Goal: Transaction & Acquisition: Obtain resource

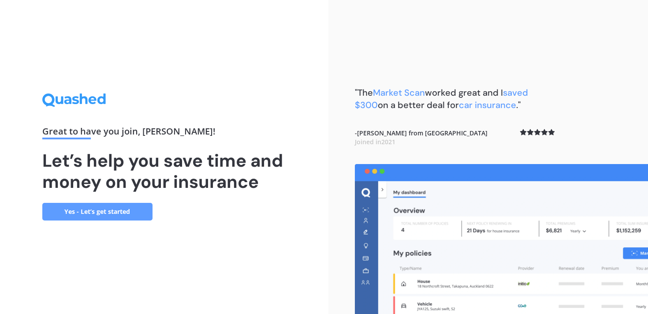
click at [94, 219] on link "Yes - Let’s get started" at bounding box center [97, 212] width 110 height 18
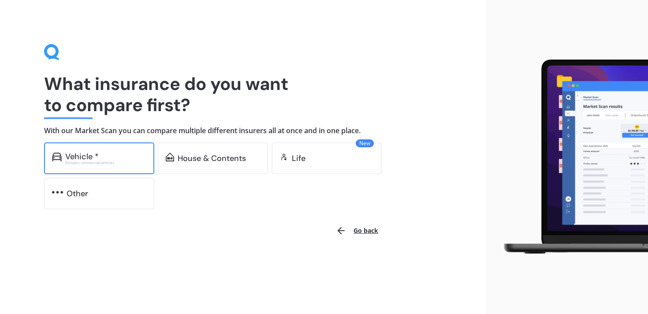
click at [114, 156] on div "Vehicle *" at bounding box center [105, 156] width 81 height 9
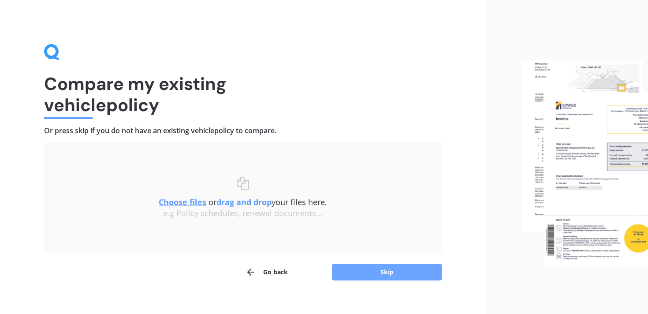
click at [366, 269] on button "Skip" at bounding box center [387, 272] width 110 height 17
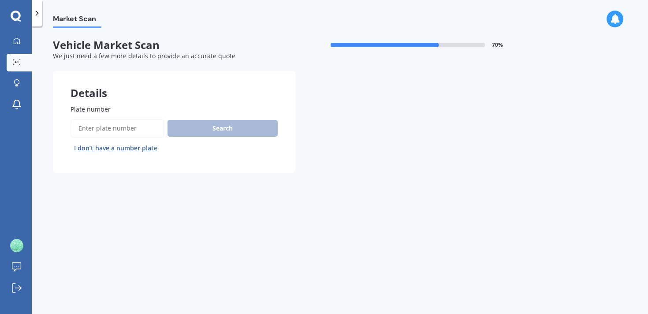
click at [87, 126] on input "Plate number" at bounding box center [117, 128] width 93 height 19
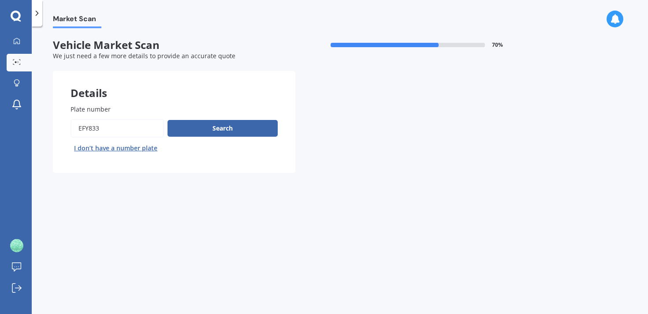
type input "efy833"
click at [0, 0] on button "Next" at bounding box center [0, 0] width 0 height 0
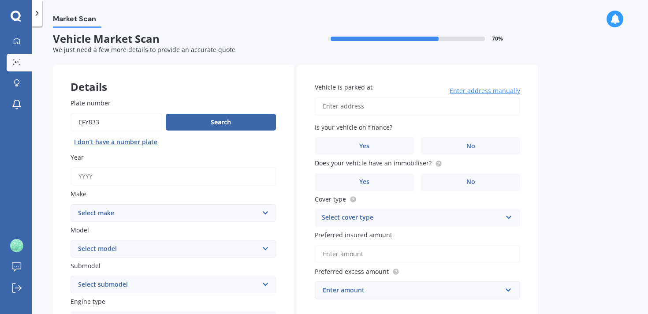
scroll to position [1, 0]
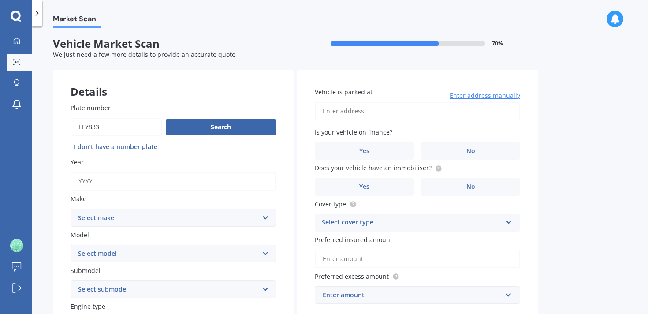
click at [243, 183] on input "Year" at bounding box center [173, 181] width 205 height 19
type input "1988"
click at [230, 220] on select "Select make AC ALFA ROMEO ASTON [PERSON_NAME] AUDI AUSTIN BEDFORD Bentley BMW B…" at bounding box center [173, 218] width 205 height 18
select select "TOYOTA"
click at [71, 209] on select "Select make AC ALFA ROMEO ASTON [PERSON_NAME] AUDI AUSTIN BEDFORD Bentley BMW B…" at bounding box center [173, 218] width 205 height 18
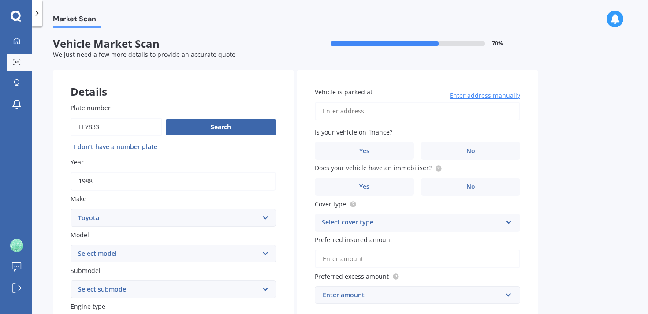
click at [111, 256] on select "Select model" at bounding box center [173, 254] width 205 height 18
select select "CARIB"
click at [71, 245] on select "Select model 4 Runner 86 [PERSON_NAME] Alphard Altezza Aqua Aristo Aurion Auris…" at bounding box center [173, 254] width 205 height 18
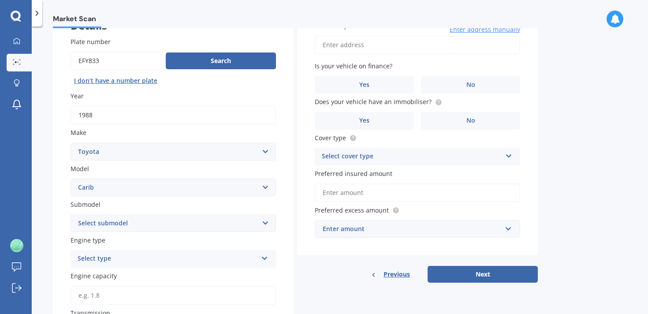
scroll to position [153, 0]
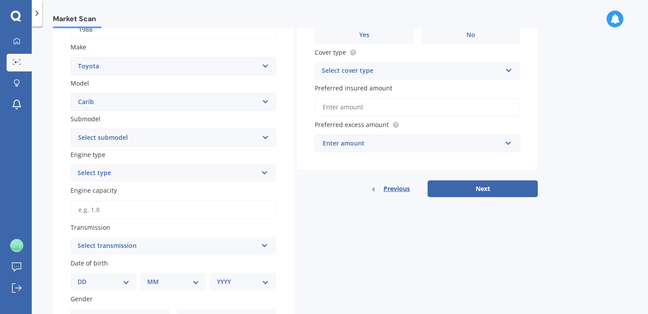
click at [173, 149] on div "Plate number Search I don’t have a number plate Year [DATE] Make Select make AC…" at bounding box center [173, 192] width 241 height 517
click at [173, 139] on select "Select submodel (All other) 1.6 4WD 1.8 4WD" at bounding box center [173, 138] width 205 height 18
select select "1.6 4WD"
click at [71, 130] on select "Select submodel (All other) 1.6 4WD 1.8 4WD" at bounding box center [173, 138] width 205 height 18
click at [101, 182] on div "Select type Petrol Diesel EV Hybrid" at bounding box center [173, 173] width 205 height 18
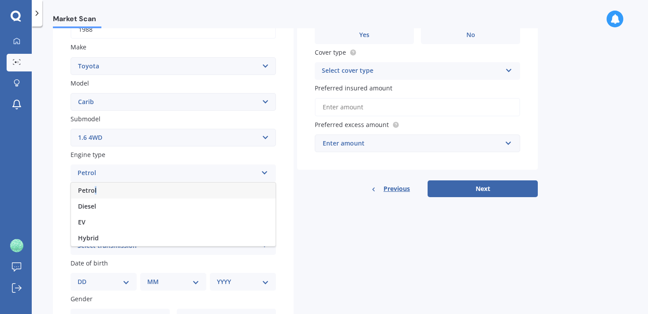
click at [95, 190] on span "Petrol" at bounding box center [87, 190] width 19 height 8
click at [85, 254] on div "Select transmission Auto Manual Other" at bounding box center [173, 246] width 205 height 18
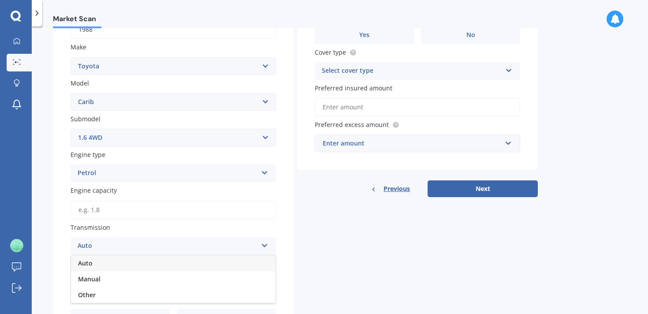
click at [85, 266] on span "Auto" at bounding box center [85, 263] width 15 height 8
click at [99, 290] on div "DD 01 02 03 04 05 06 07 08 09 10 11 12 13 14 15 16 17 18 19 20 21 22 23 24 25 2…" at bounding box center [104, 282] width 66 height 18
click at [108, 208] on input "Engine capacity" at bounding box center [173, 210] width 205 height 19
type input "1.6"
click at [56, 257] on div "Plate number Search I don’t have a number plate Year [DATE] Make Select make AC…" at bounding box center [173, 192] width 241 height 517
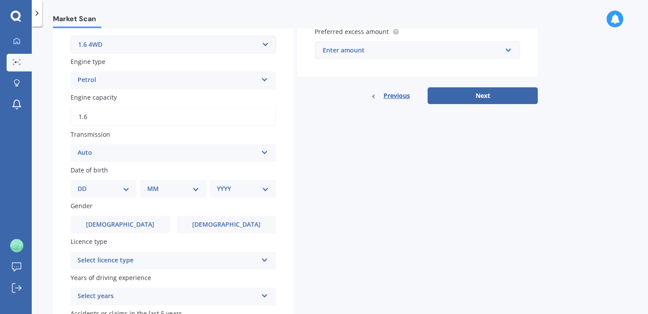
scroll to position [309, 0]
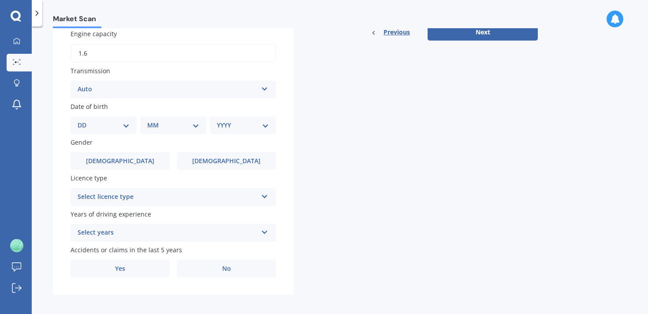
click at [106, 130] on select "DD 01 02 03 04 05 06 07 08 09 10 11 12 13 14 15 16 17 18 19 20 21 22 23 24 25 2…" at bounding box center [104, 125] width 52 height 10
select select "10"
click at [85, 122] on select "DD 01 02 03 04 05 06 07 08 09 10 11 12 13 14 15 16 17 18 19 20 21 22 23 24 25 2…" at bounding box center [104, 125] width 52 height 10
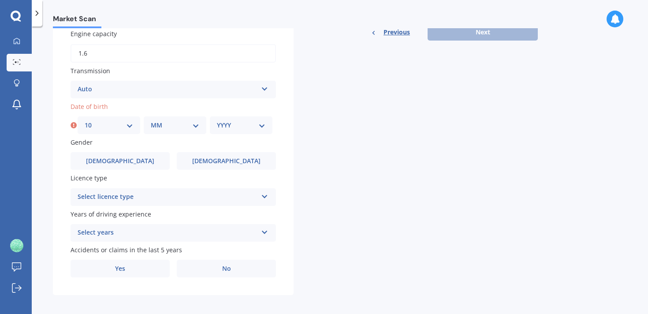
click at [163, 124] on select "MM 01 02 03 04 05 06 07 08 09 10 11 12" at bounding box center [175, 125] width 48 height 10
select select "01"
click at [151, 122] on select "MM 01 02 03 04 05 06 07 08 09 10 11 12" at bounding box center [175, 125] width 48 height 10
click at [216, 131] on div "YYYY 2025 2024 2023 2022 2021 2020 2019 2018 2017 2016 2015 2014 2013 2012 2011…" at bounding box center [241, 125] width 63 height 18
click at [224, 132] on div "YYYY 2025 2024 2023 2022 2021 2020 2019 2018 2017 2016 2015 2014 2013 2012 2011…" at bounding box center [241, 125] width 63 height 18
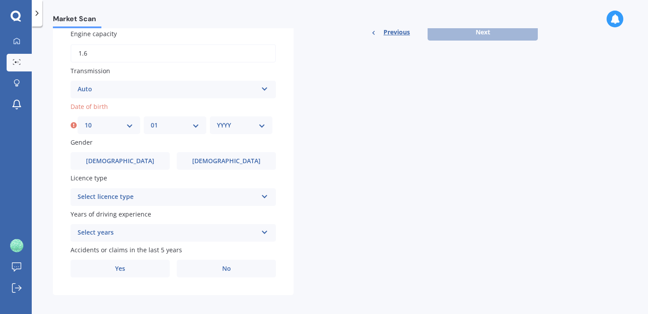
click at [235, 125] on select "YYYY 2025 2024 2023 2022 2021 2020 2019 2018 2017 2016 2015 2014 2013 2012 2011…" at bounding box center [241, 125] width 48 height 10
select select "2006"
click at [217, 122] on select "YYYY 2025 2024 2023 2022 2021 2020 2019 2018 2017 2016 2015 2014 2013 2012 2011…" at bounding box center [241, 125] width 48 height 10
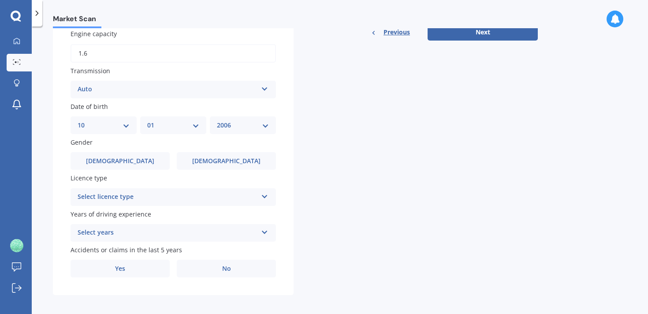
click at [141, 202] on div "Select licence type" at bounding box center [168, 197] width 180 height 11
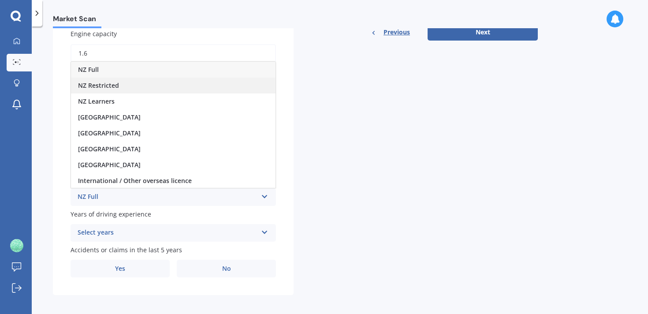
click at [112, 86] on span "NZ Restricted" at bounding box center [98, 85] width 41 height 8
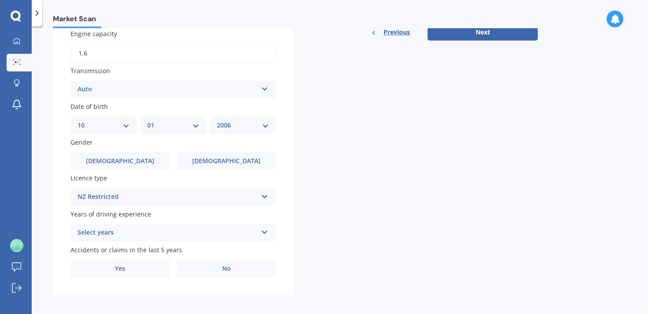
click at [115, 242] on div "Select years 5 or more years 4 years 3 years 2 years 1 year" at bounding box center [173, 233] width 205 height 18
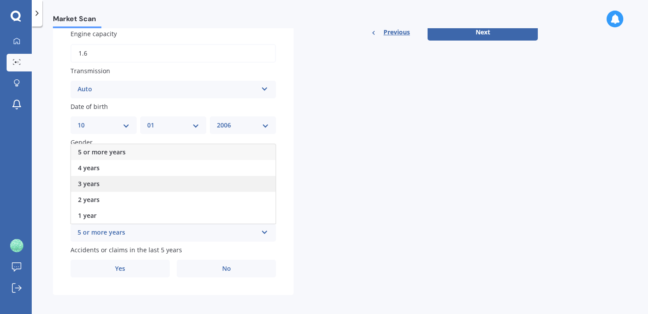
click at [112, 188] on div "3 years" at bounding box center [173, 184] width 205 height 16
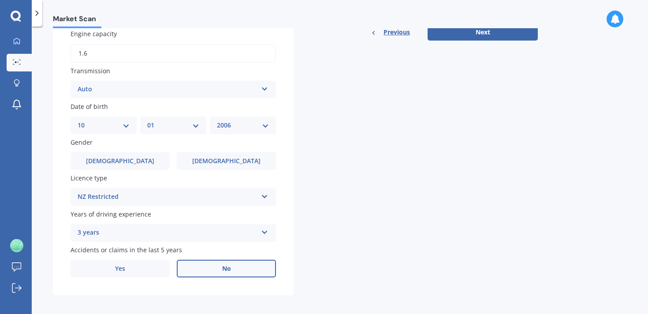
click at [191, 273] on label "No" at bounding box center [226, 269] width 99 height 18
click at [0, 0] on input "No" at bounding box center [0, 0] width 0 height 0
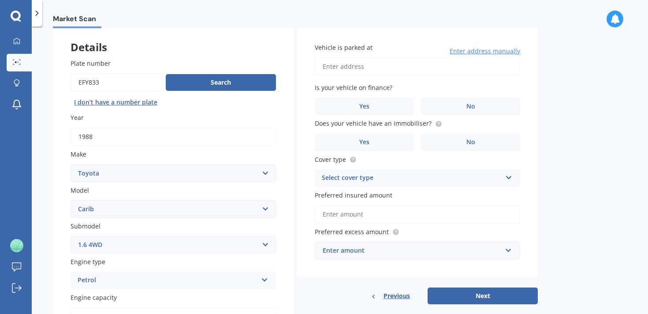
scroll to position [0, 0]
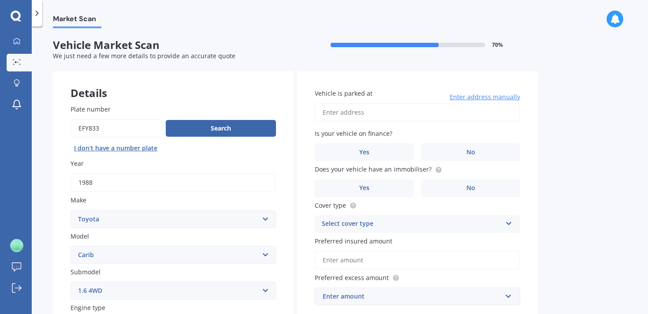
click at [368, 220] on div "Select cover type" at bounding box center [412, 224] width 180 height 11
click at [356, 241] on span "Comprehensive" at bounding box center [345, 241] width 47 height 8
click at [436, 193] on label "No" at bounding box center [470, 188] width 99 height 18
click at [0, 0] on input "No" at bounding box center [0, 0] width 0 height 0
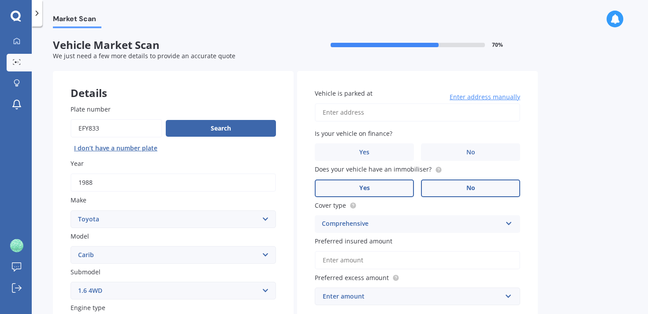
click at [391, 193] on label "Yes" at bounding box center [364, 188] width 99 height 18
click at [0, 0] on input "Yes" at bounding box center [0, 0] width 0 height 0
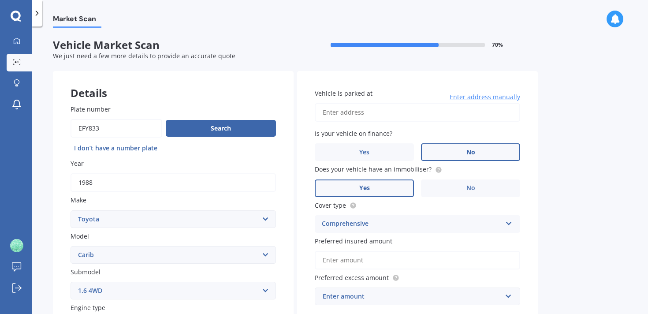
click at [444, 157] on label "No" at bounding box center [470, 152] width 99 height 18
click at [0, 0] on input "No" at bounding box center [0, 0] width 0 height 0
click at [428, 112] on input "Vehicle is parked at" at bounding box center [417, 112] width 205 height 19
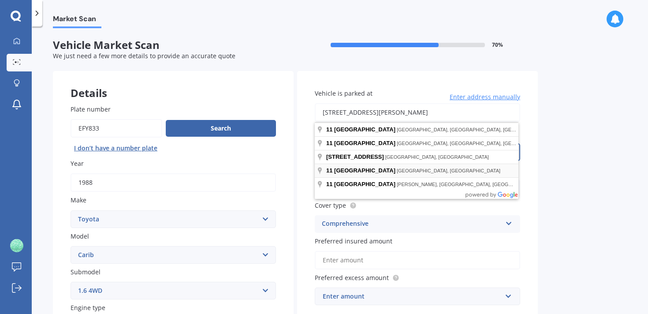
type input "[STREET_ADDRESS][PERSON_NAME]"
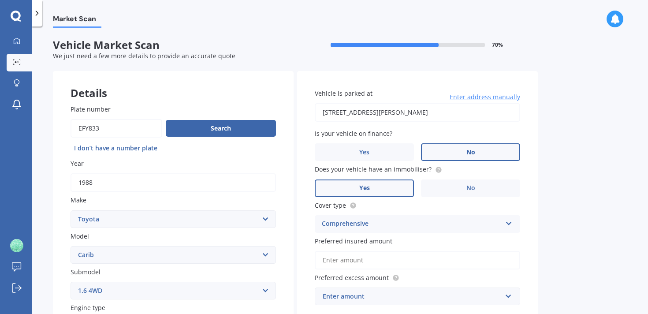
click at [375, 258] on input "Preferred insured amount" at bounding box center [417, 260] width 205 height 19
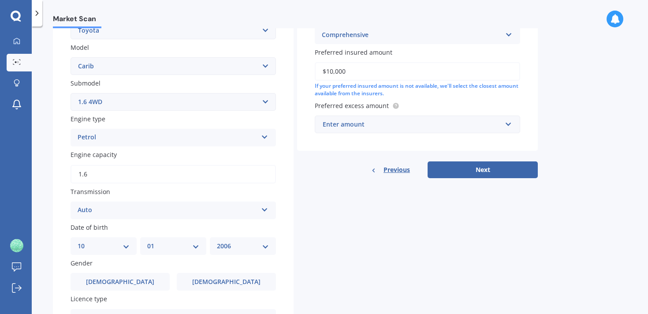
scroll to position [206, 0]
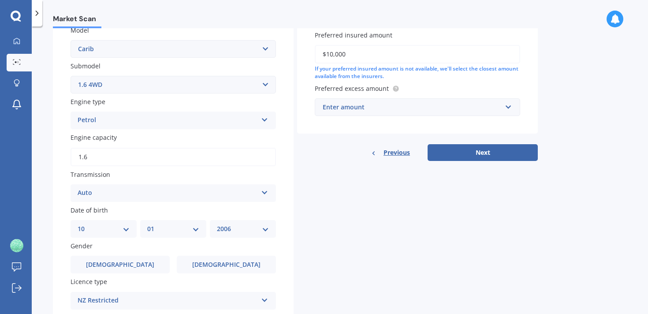
type input "$10,000"
click at [388, 109] on div "Enter amount" at bounding box center [412, 107] width 179 height 10
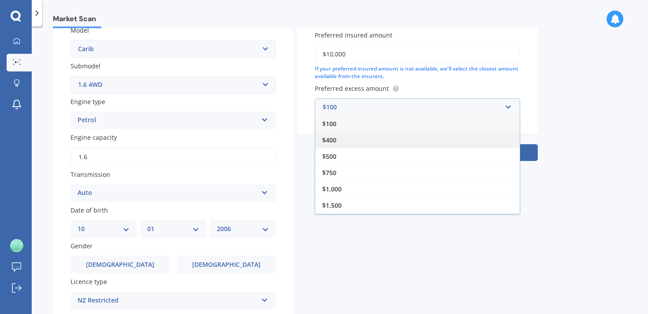
click at [342, 141] on div "$400" at bounding box center [417, 140] width 205 height 16
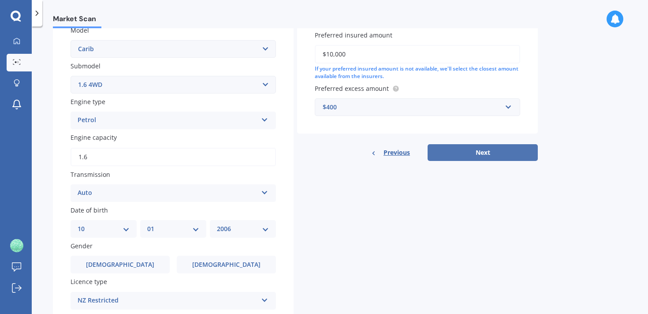
click at [444, 150] on button "Next" at bounding box center [483, 152] width 110 height 17
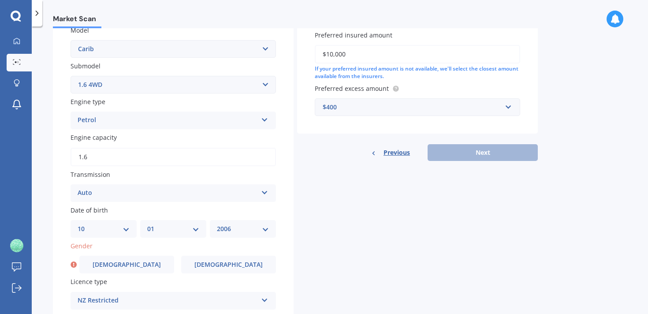
click at [160, 277] on div "Plate number Search I don’t have a number plate Year [DATE] Make Select make AC…" at bounding box center [173, 139] width 241 height 517
click at [196, 272] on label "[DEMOGRAPHIC_DATA]" at bounding box center [228, 265] width 95 height 18
click at [0, 0] on input "[DEMOGRAPHIC_DATA]" at bounding box center [0, 0] width 0 height 0
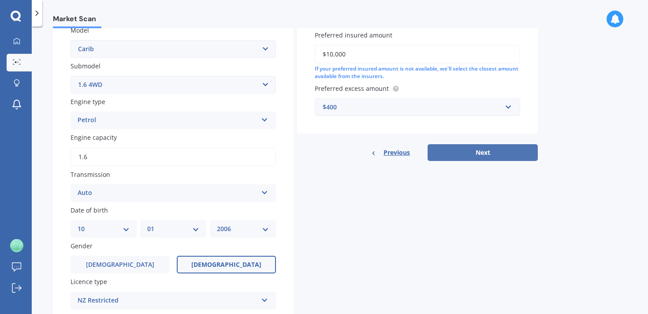
click at [461, 151] on button "Next" at bounding box center [483, 152] width 110 height 17
select select "10"
select select "01"
select select "2006"
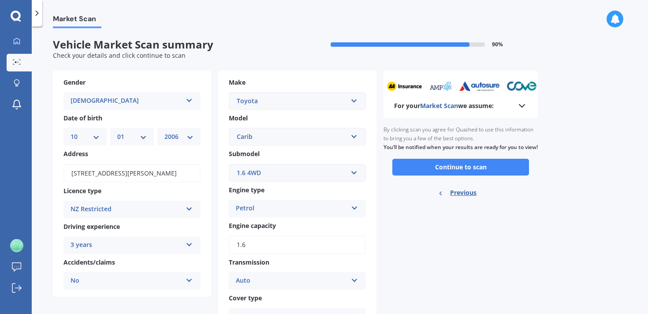
scroll to position [0, 0]
click at [444, 176] on button "Continue to scan" at bounding box center [460, 167] width 137 height 17
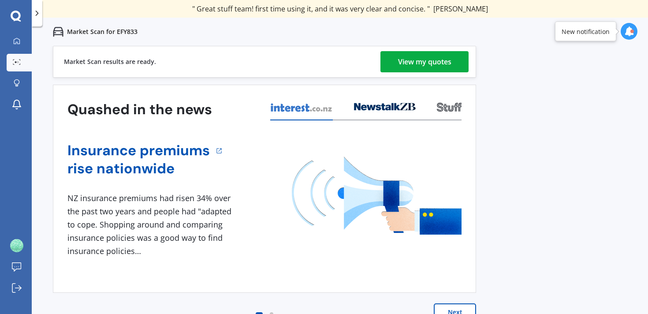
click at [445, 58] on div "View my quotes" at bounding box center [424, 61] width 53 height 21
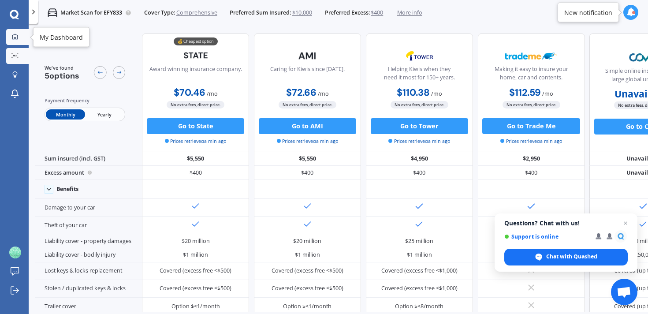
click at [13, 40] on div at bounding box center [15, 37] width 12 height 7
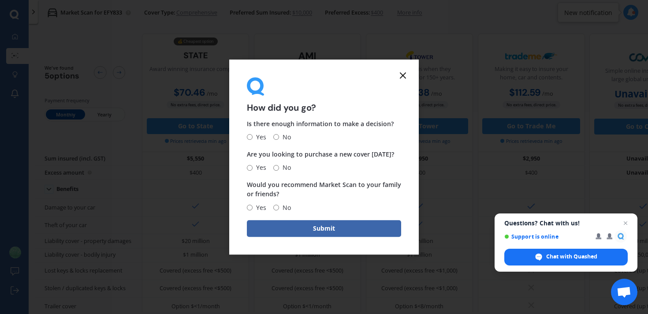
click at [403, 77] on icon at bounding box center [403, 75] width 11 height 11
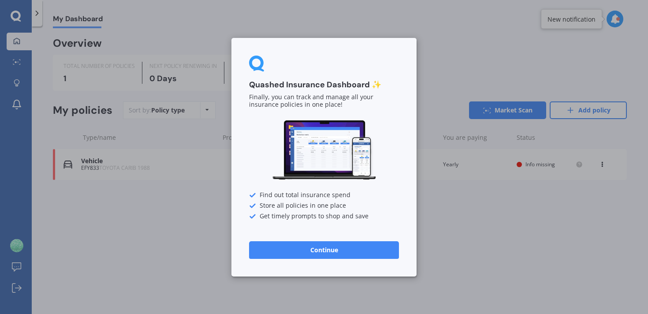
click at [121, 230] on div "Quashed Insurance Dashboard ✨ Finally, you can track and manage all your insura…" at bounding box center [324, 157] width 648 height 314
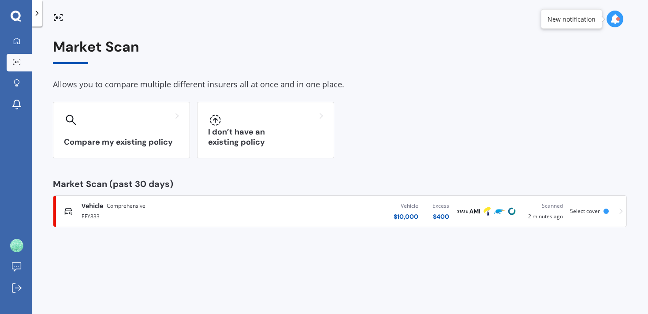
click at [620, 209] on icon at bounding box center [621, 211] width 4 height 6
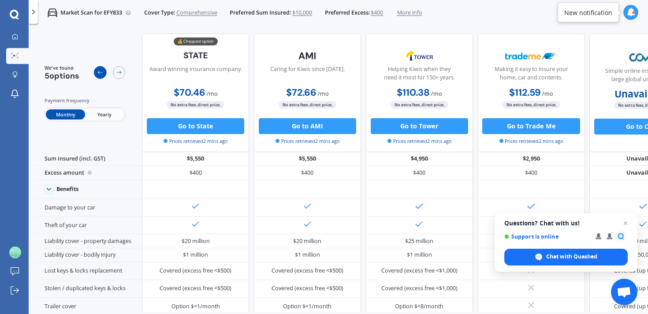
click at [101, 73] on icon at bounding box center [100, 72] width 5 height 3
click at [117, 72] on icon at bounding box center [119, 72] width 6 height 6
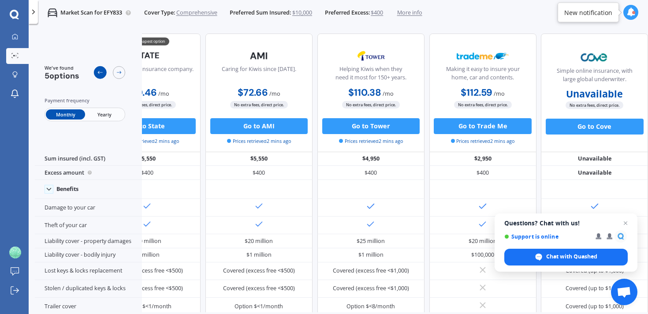
scroll to position [0, 58]
click at [33, 7] on div at bounding box center [34, 12] width 10 height 24
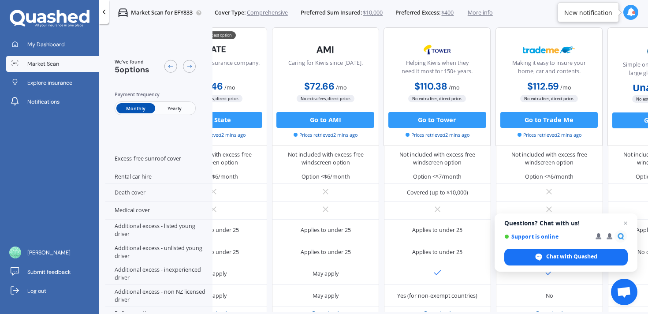
scroll to position [398, 58]
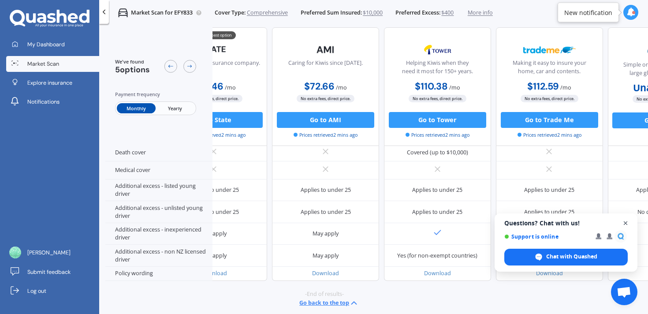
click at [626, 223] on span "Open chat" at bounding box center [625, 223] width 11 height 11
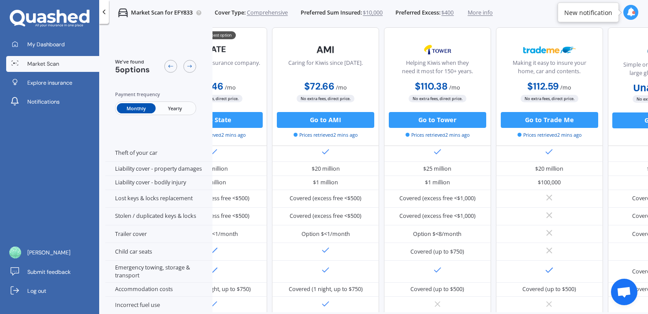
scroll to position [0, 58]
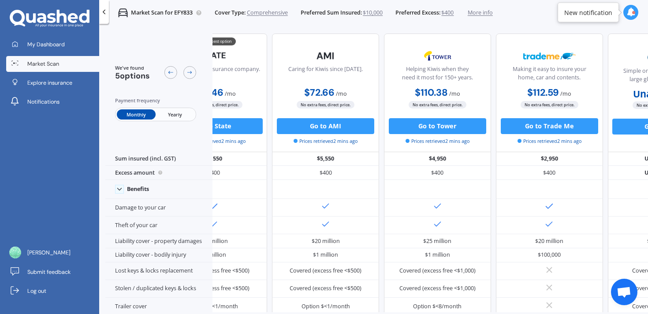
click at [476, 14] on span "More info" at bounding box center [480, 13] width 25 height 8
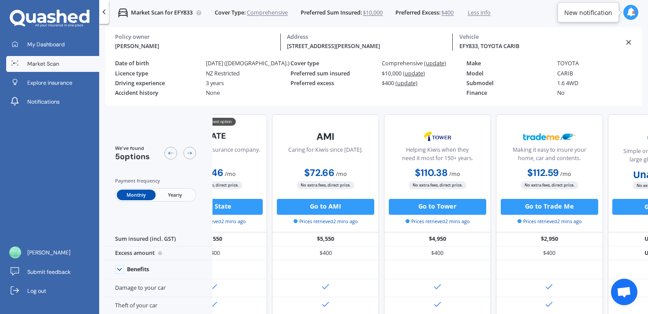
click at [525, 67] on div "Make TOYOTA" at bounding box center [554, 65] width 176 height 10
click at [427, 63] on span "(update)" at bounding box center [435, 63] width 22 height 7
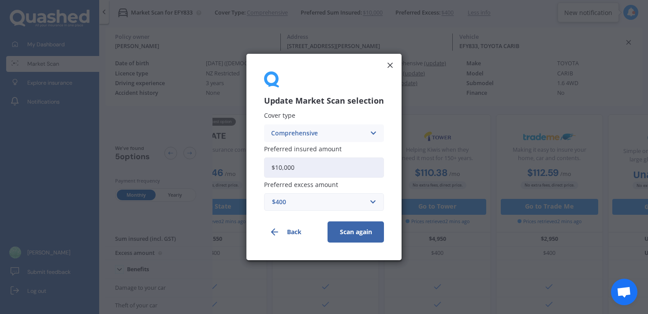
click at [306, 138] on div "Comprehensive Comprehensive Third Party, Fire & Theft Third Party" at bounding box center [324, 133] width 120 height 18
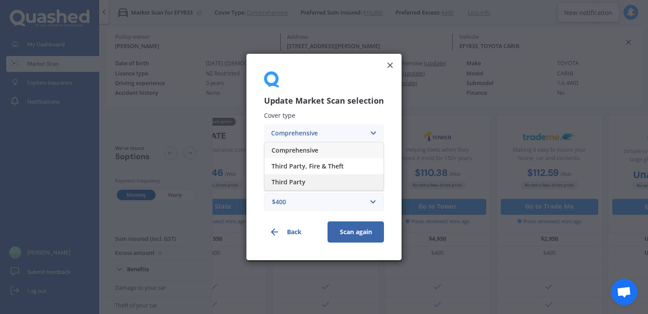
click at [298, 180] on span "Third Party" at bounding box center [289, 182] width 34 height 6
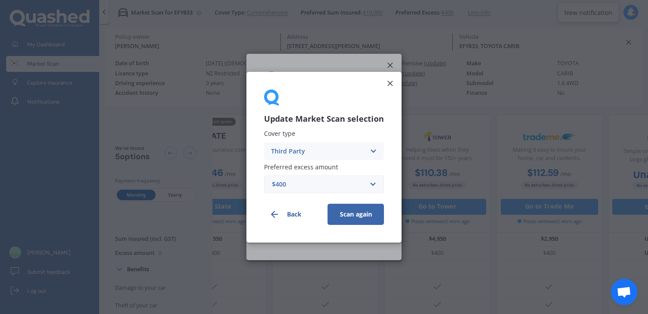
click at [350, 212] on button "Scan again" at bounding box center [356, 213] width 56 height 21
